Goal: Task Accomplishment & Management: Use online tool/utility

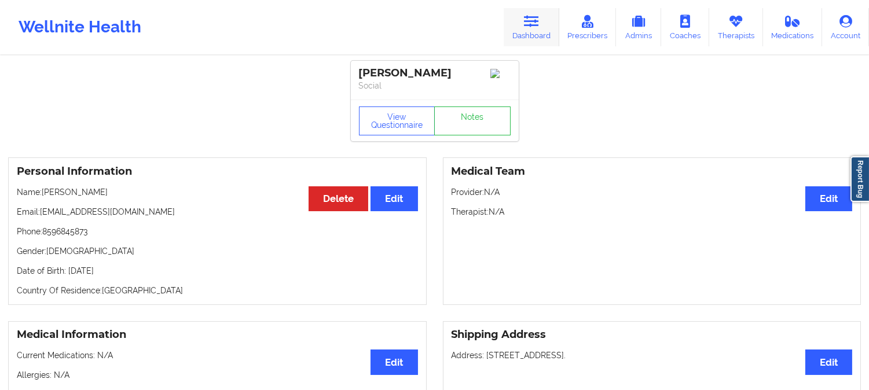
click at [529, 25] on icon at bounding box center [531, 21] width 15 height 13
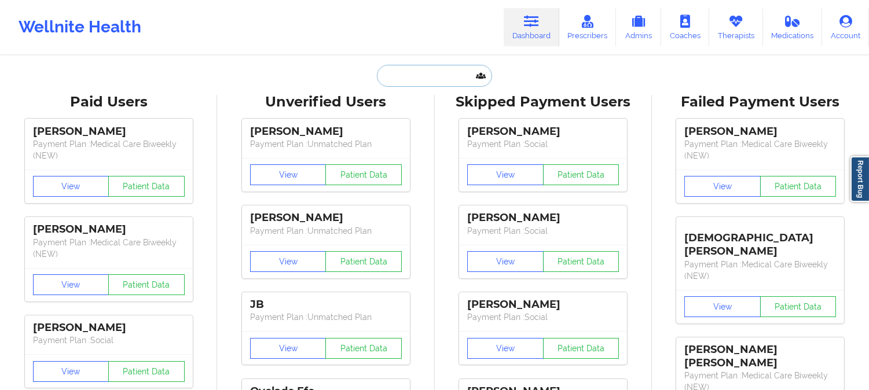
click at [423, 79] on input "text" at bounding box center [434, 76] width 115 height 22
paste input "[EMAIL_ADDRESS][DOMAIN_NAME]"
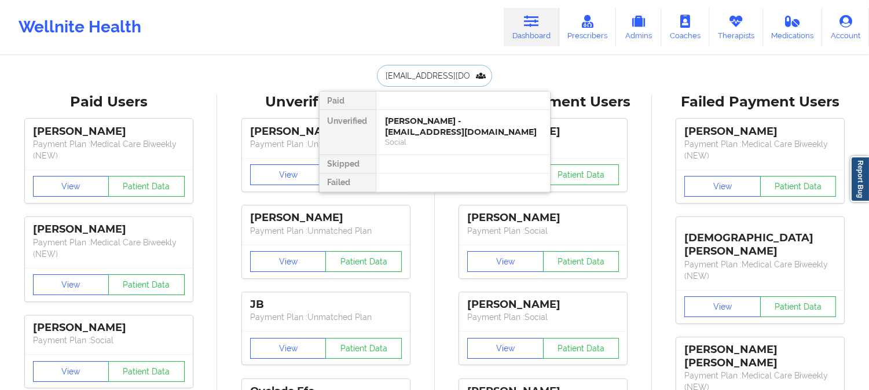
type input "[EMAIL_ADDRESS][DOMAIN_NAME]"
click at [456, 130] on div "[PERSON_NAME] - [EMAIL_ADDRESS][DOMAIN_NAME]" at bounding box center [463, 126] width 155 height 21
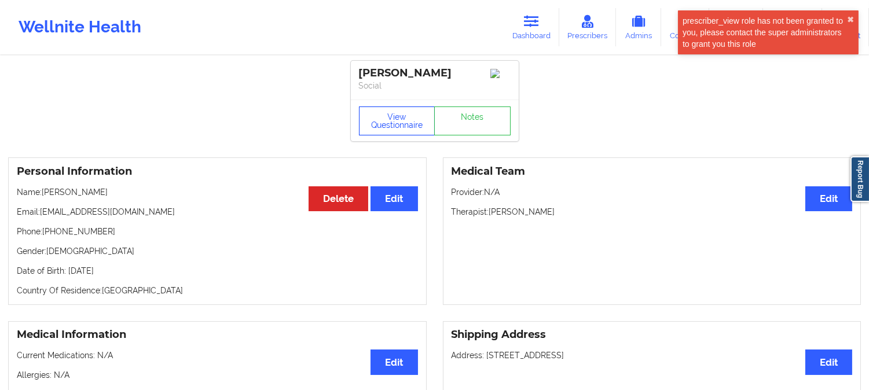
click at [378, 126] on button "View Questionnaire" at bounding box center [397, 121] width 76 height 29
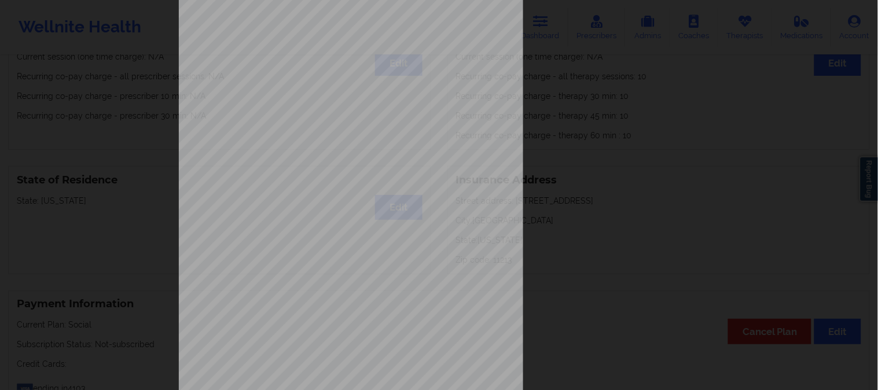
scroll to position [162, 0]
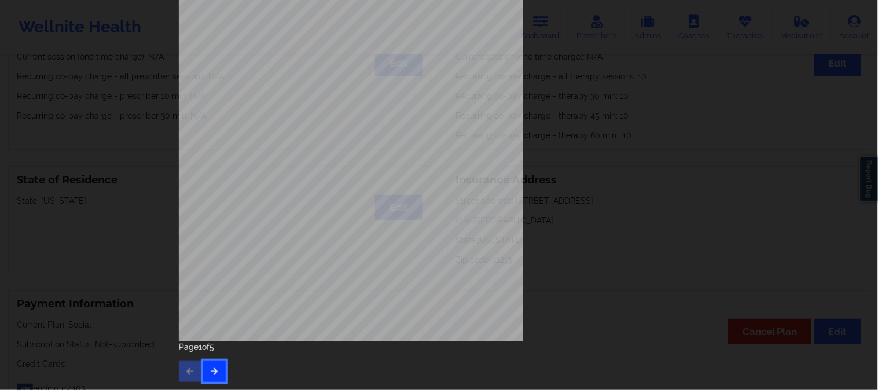
click at [212, 372] on icon "button" at bounding box center [215, 371] width 10 height 7
click at [211, 368] on icon "button" at bounding box center [215, 371] width 10 height 7
click at [206, 381] on button "button" at bounding box center [214, 371] width 23 height 21
